Goal: Submit feedback/report problem: Leave review/rating

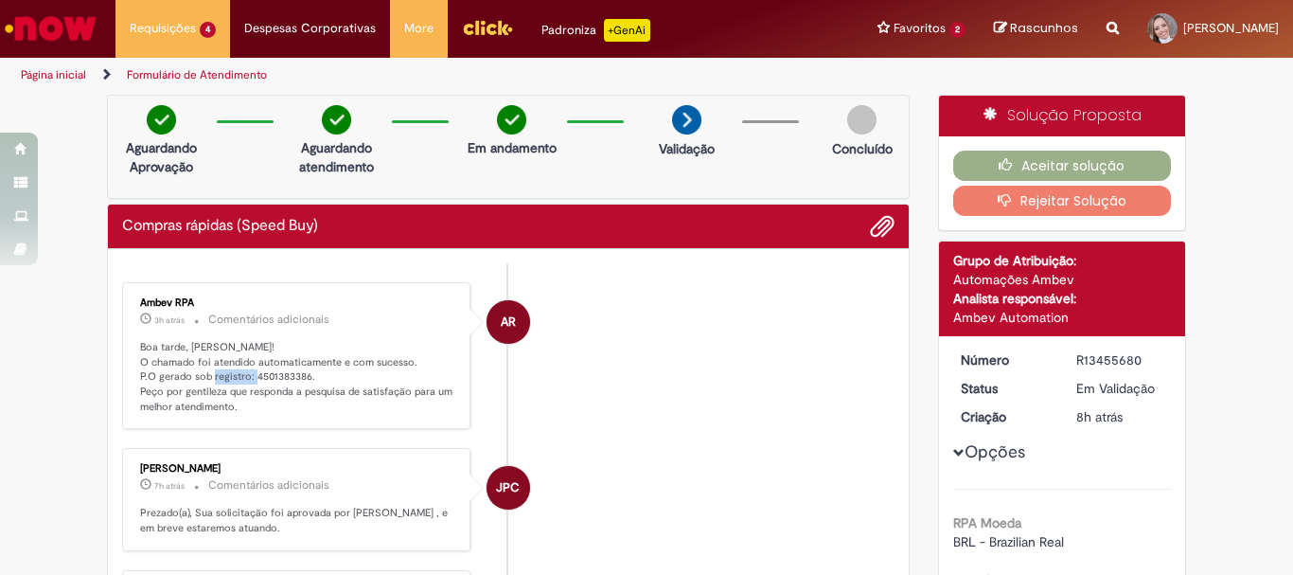
drag, startPoint x: 246, startPoint y: 374, endPoint x: 300, endPoint y: 373, distance: 54.0
click at [300, 373] on p "Boa tarde, [PERSON_NAME]! O chamado foi atendido automaticamente e com sucesso.…" at bounding box center [297, 377] width 315 height 75
copy p "4501383386"
click at [1078, 166] on button "Aceitar solução" at bounding box center [1062, 165] width 219 height 30
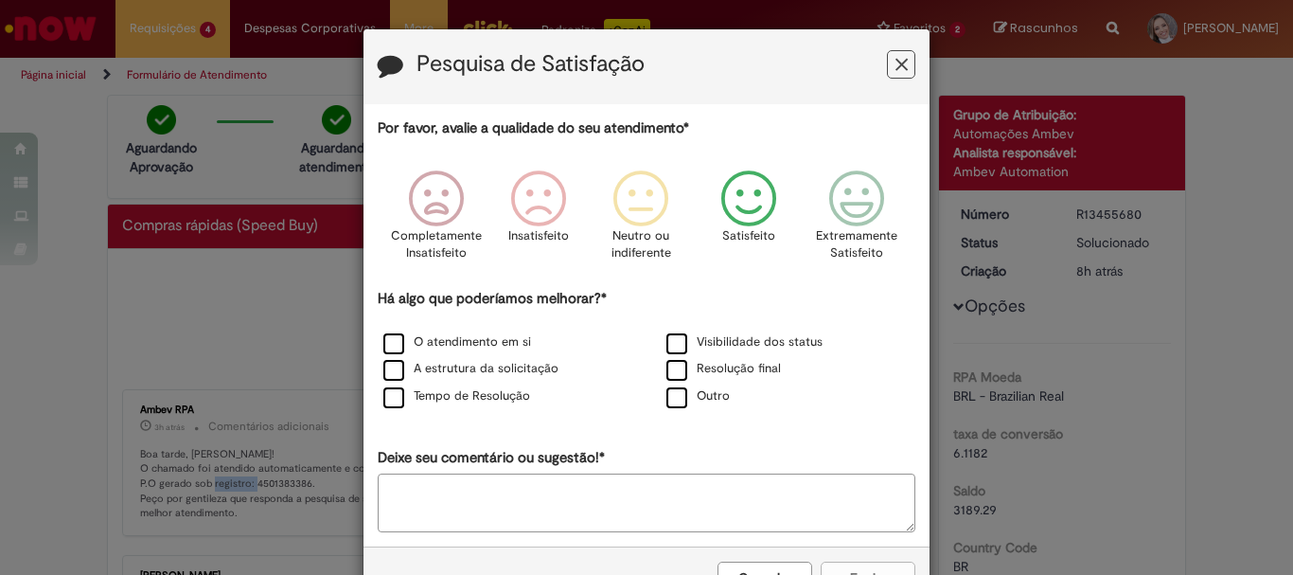
click at [743, 203] on icon "Feedback" at bounding box center [749, 198] width 71 height 57
click at [387, 341] on label "O atendimento em si" at bounding box center [457, 342] width 148 height 18
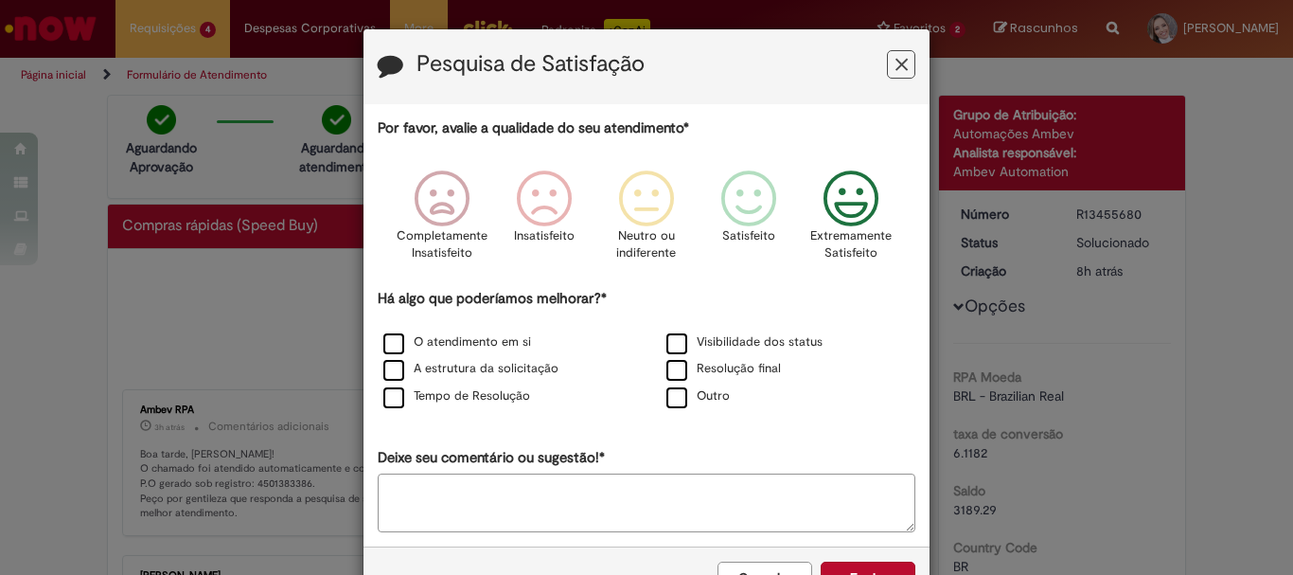
scroll to position [62, 0]
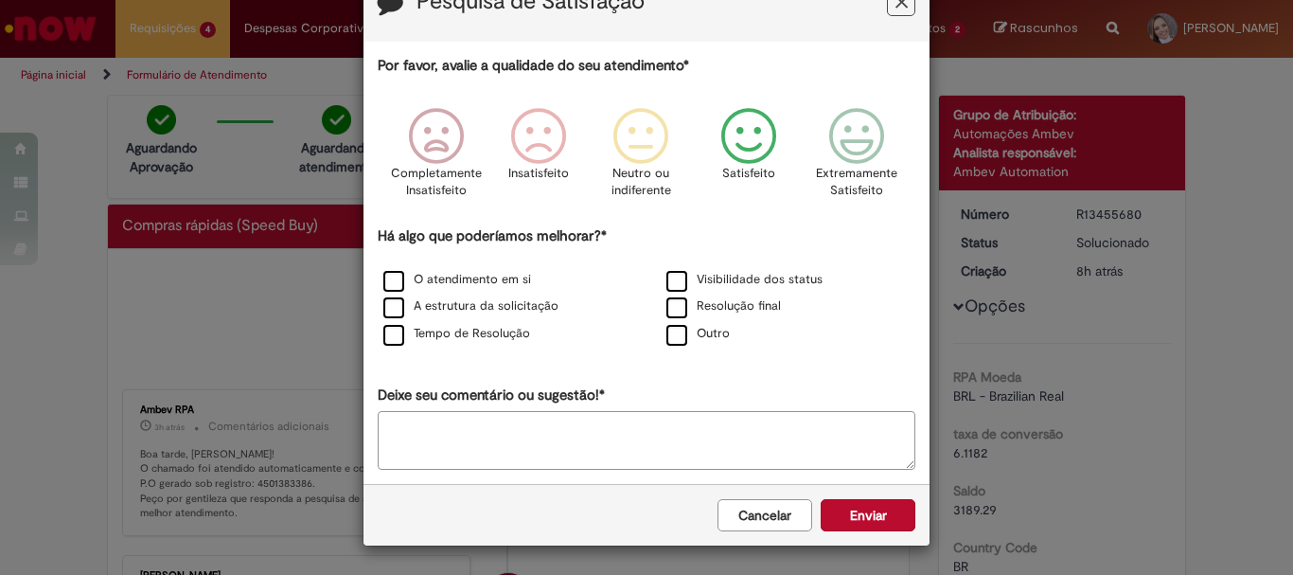
click at [737, 131] on icon "Feedback" at bounding box center [749, 136] width 71 height 57
click at [855, 518] on button "Enviar" at bounding box center [868, 515] width 95 height 32
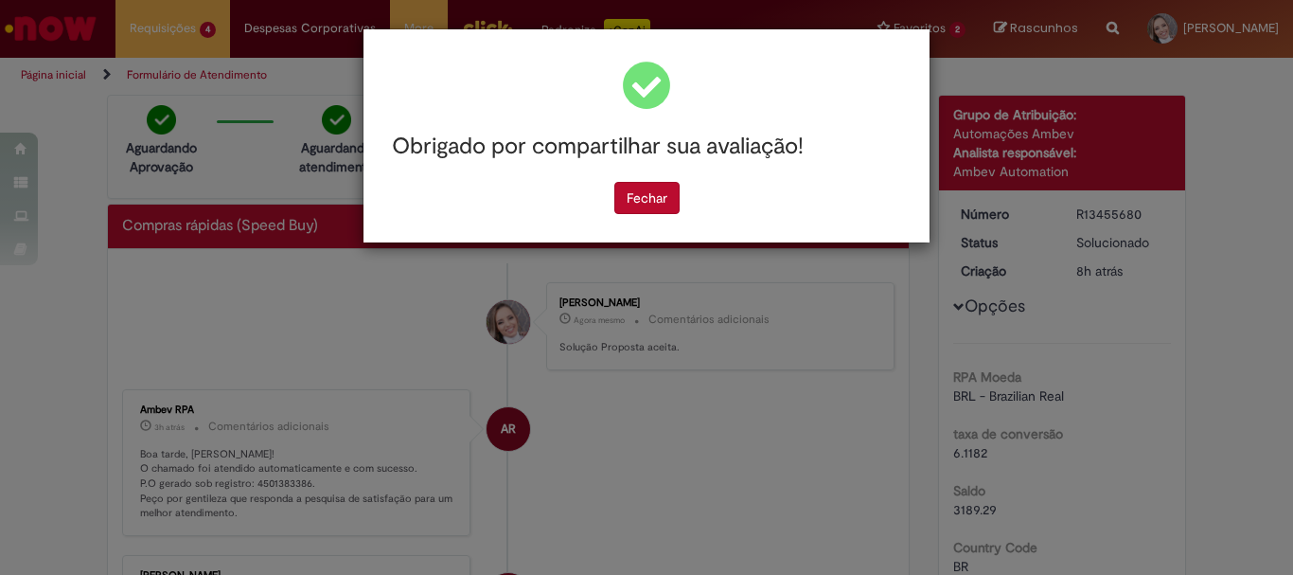
scroll to position [0, 0]
click at [645, 196] on button "Fechar" at bounding box center [646, 198] width 65 height 32
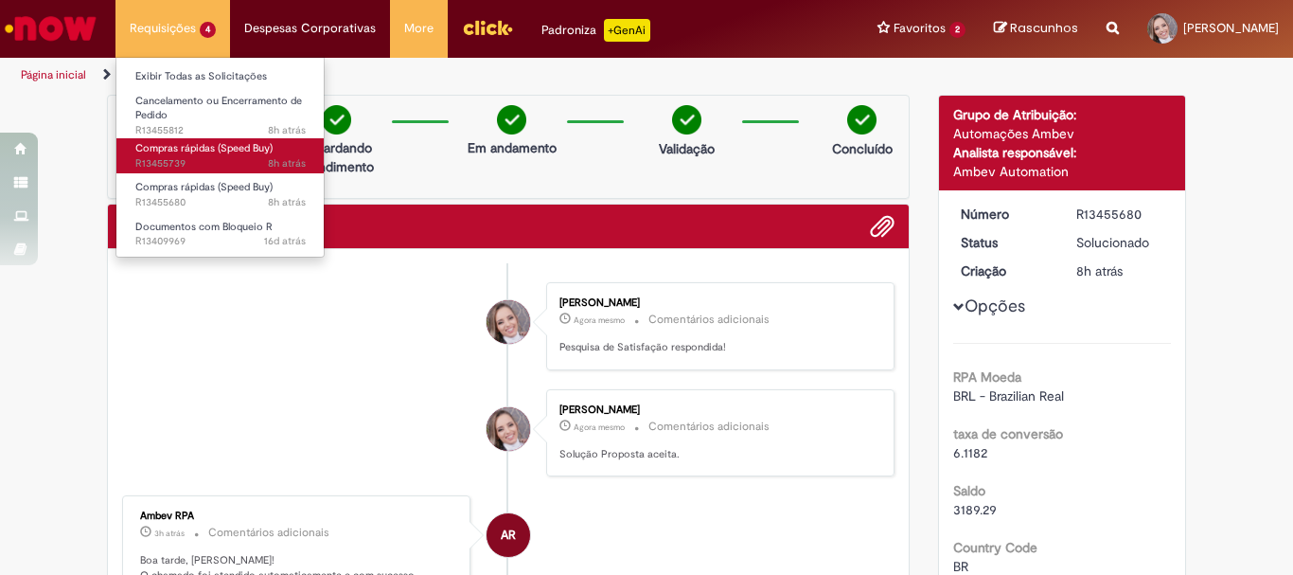
click at [209, 144] on span "Compras rápidas (Speed Buy)" at bounding box center [203, 148] width 137 height 14
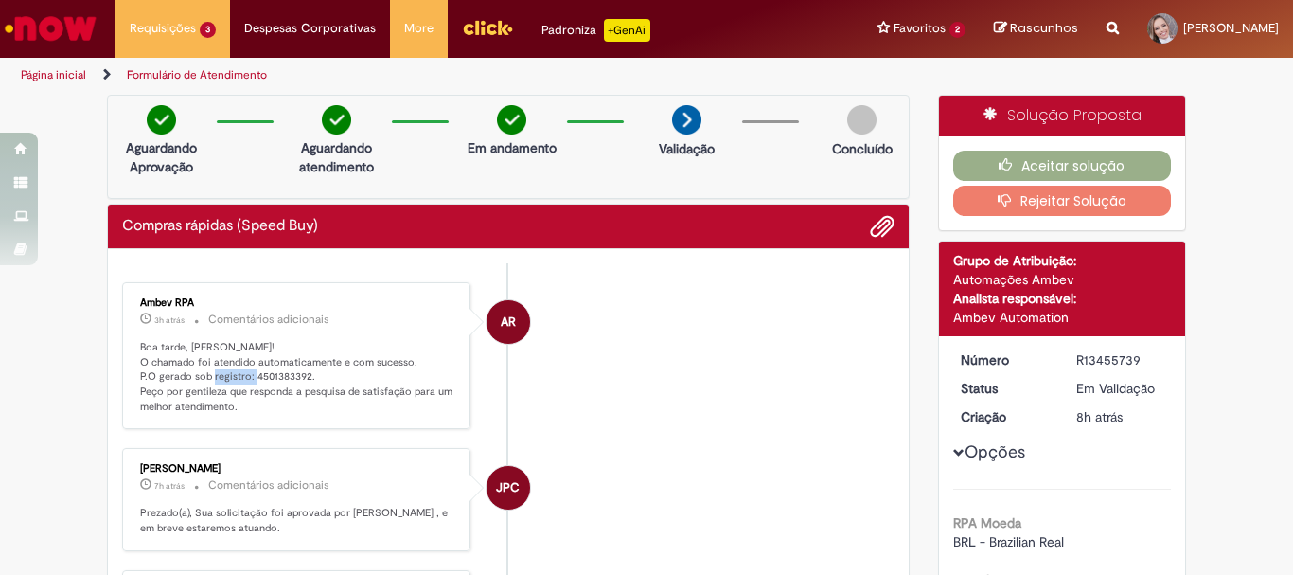
drag, startPoint x: 245, startPoint y: 376, endPoint x: 300, endPoint y: 375, distance: 54.9
click at [300, 375] on p "Boa tarde, [PERSON_NAME]! O chamado foi atendido automaticamente e com sucesso.…" at bounding box center [297, 377] width 315 height 75
copy p "4501383392"
click at [1121, 164] on button "Aceitar solução" at bounding box center [1062, 165] width 219 height 30
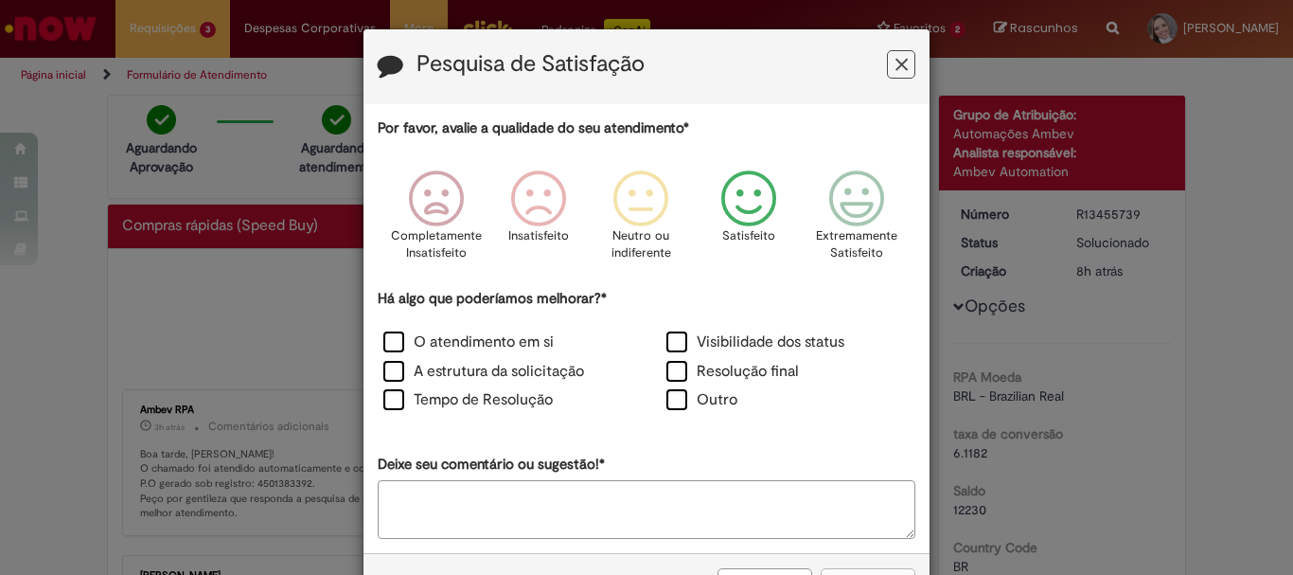
click at [751, 189] on icon "Feedback" at bounding box center [749, 198] width 71 height 57
click at [393, 337] on label "O atendimento em si" at bounding box center [468, 342] width 170 height 22
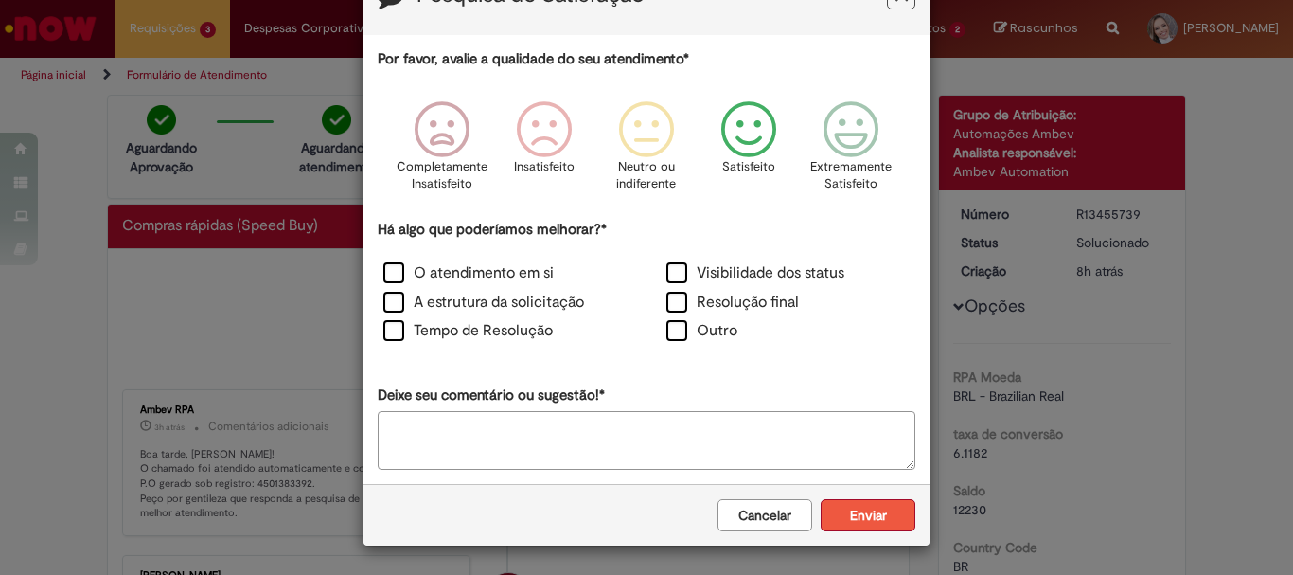
click at [848, 521] on button "Enviar" at bounding box center [868, 515] width 95 height 32
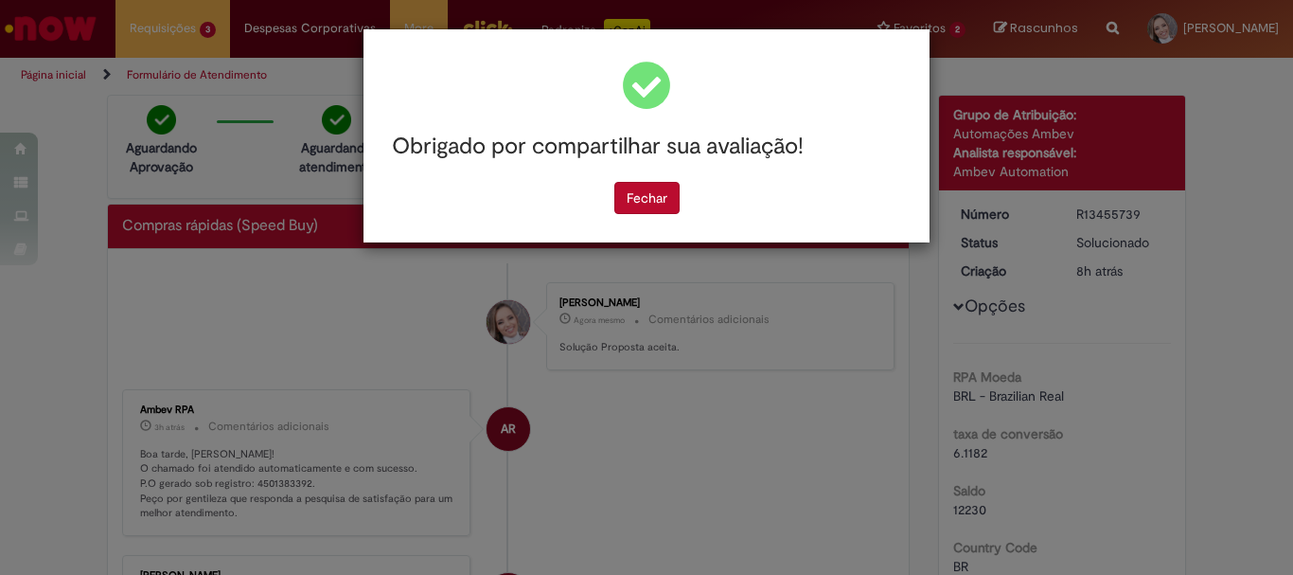
scroll to position [0, 0]
click at [642, 201] on button "Fechar" at bounding box center [646, 198] width 65 height 32
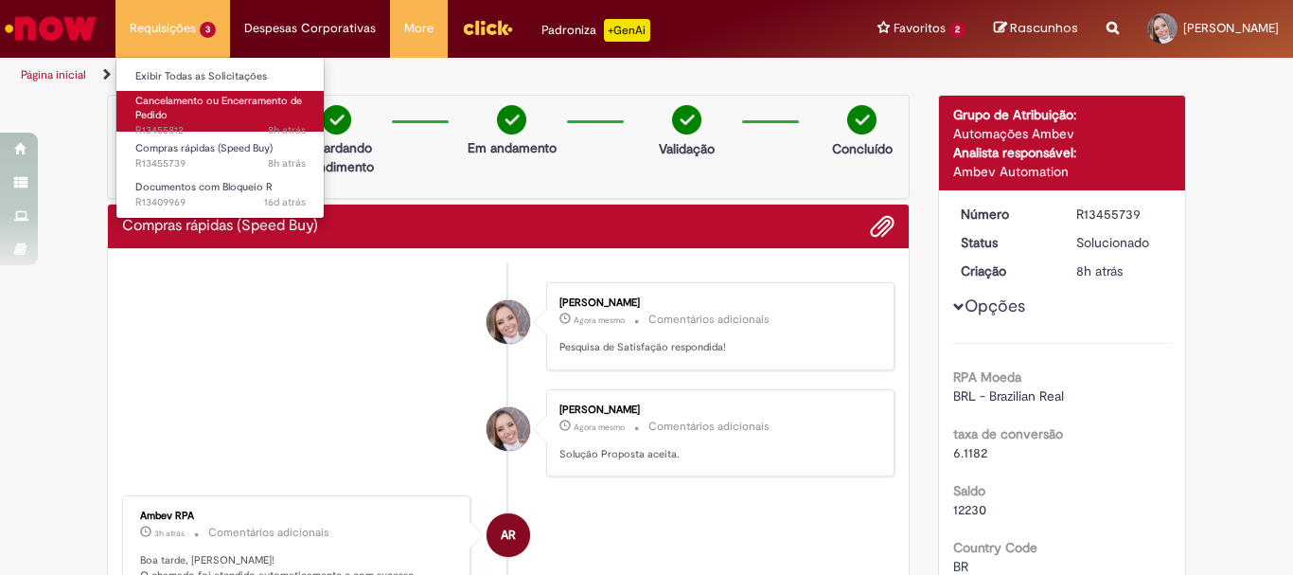
click at [192, 107] on span "Cancelamento ou Encerramento de Pedido" at bounding box center [218, 108] width 167 height 29
